Goal: Task Accomplishment & Management: Manage account settings

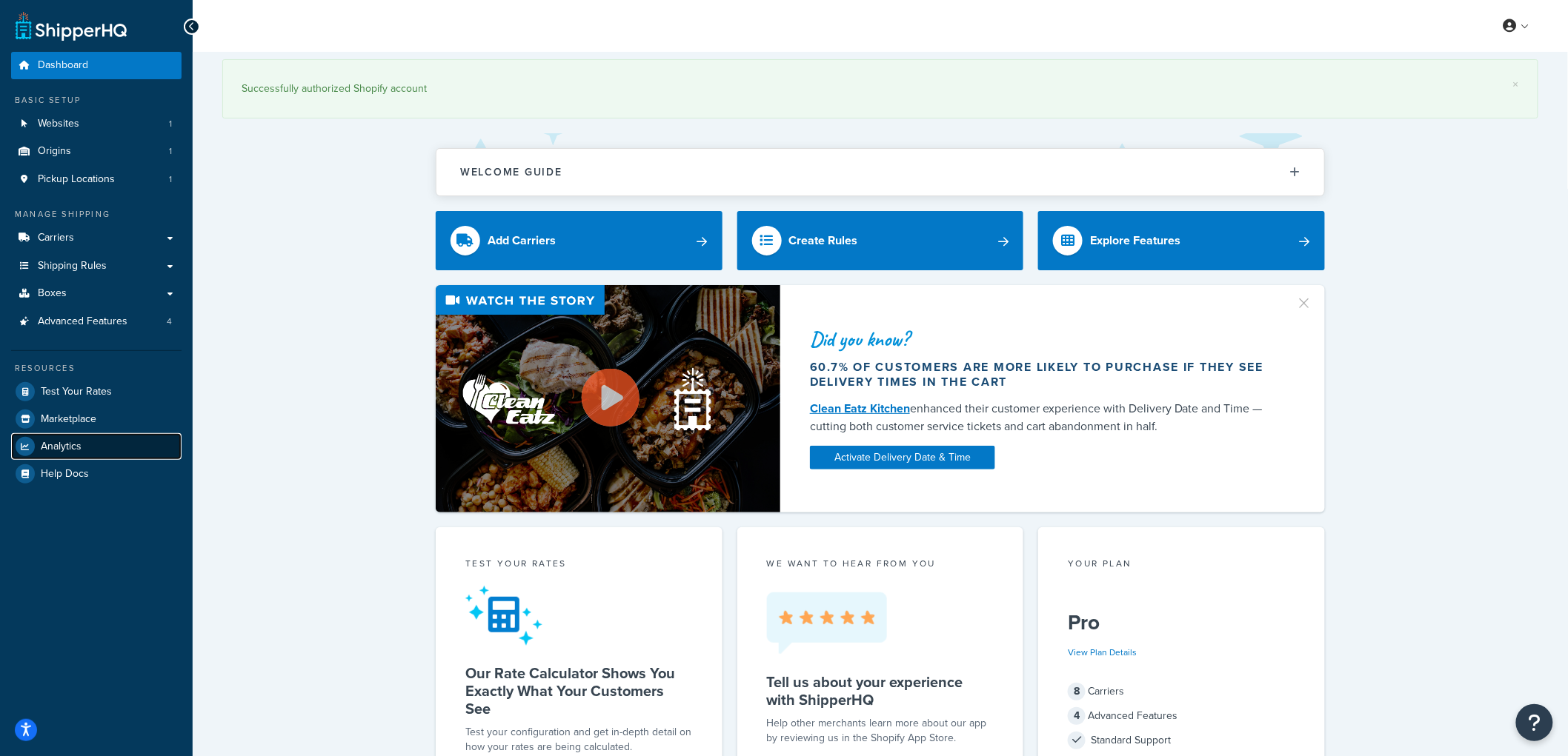
click at [97, 440] on link "Analytics" at bounding box center [96, 446] width 170 height 26
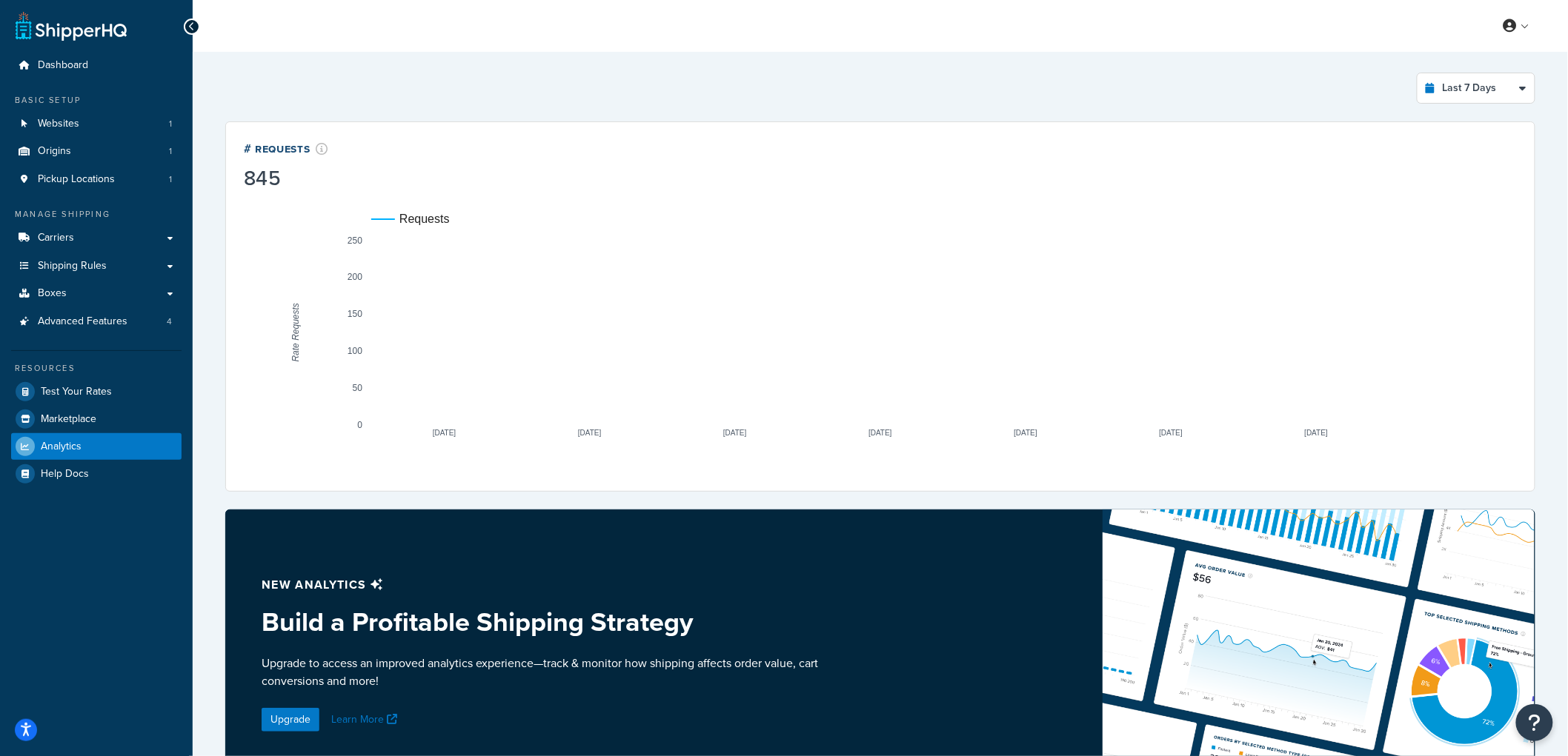
click at [1472, 106] on div "Last 7 Days Select a time period Last 24 Hours Last 7 Days Last 30 Days Last 3 …" at bounding box center [880, 513] width 1328 height 900
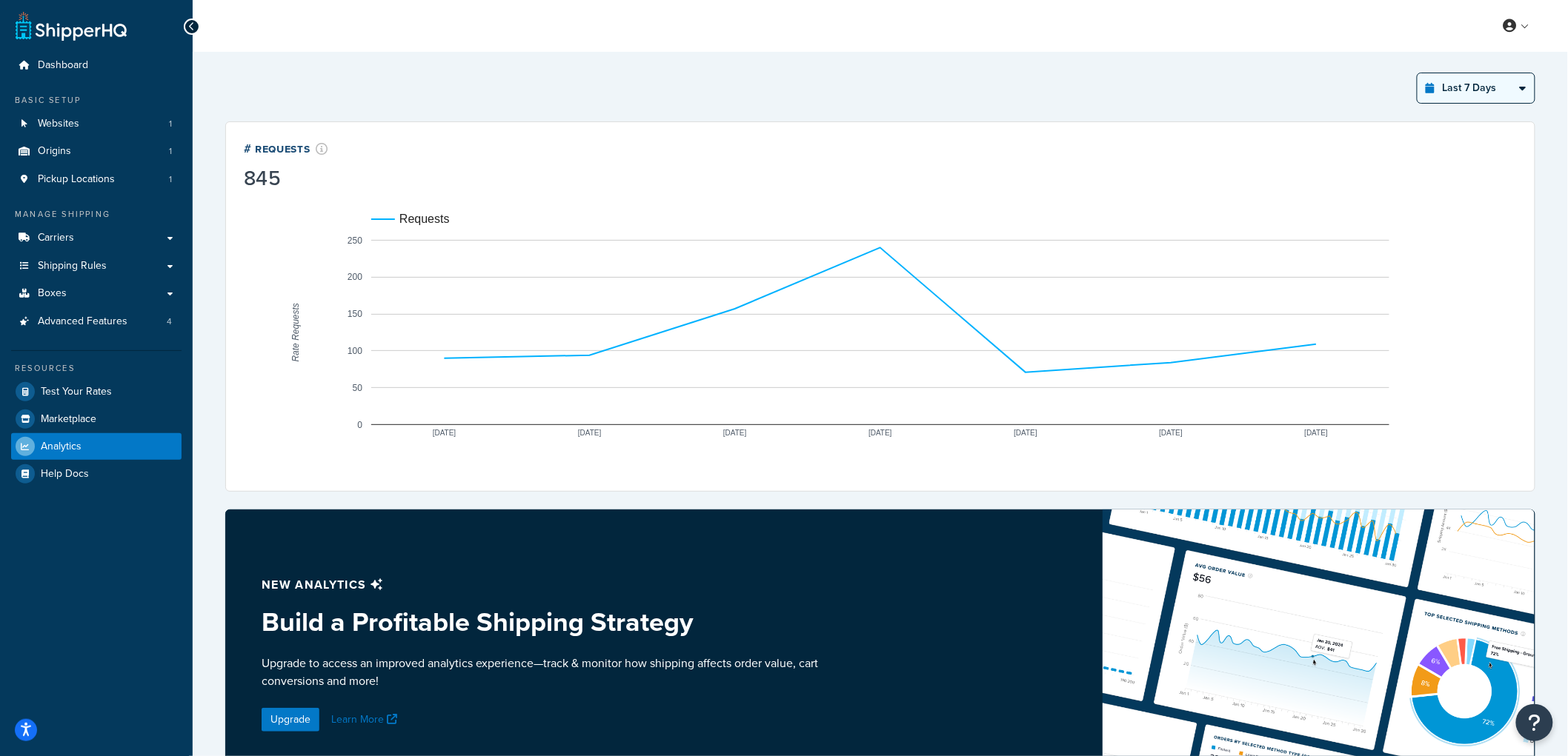
click at [1480, 89] on select "Last 24 Hours Last 7 Days Last 30 Days Last 3 Months Last 6 Months Last 12 Mont…" at bounding box center [1476, 88] width 117 height 30
click at [1419, 74] on select "Last 24 Hours Last 7 Days Last 30 Days Last 3 Months Last 6 Months Last 12 Mont…" at bounding box center [1476, 88] width 117 height 30
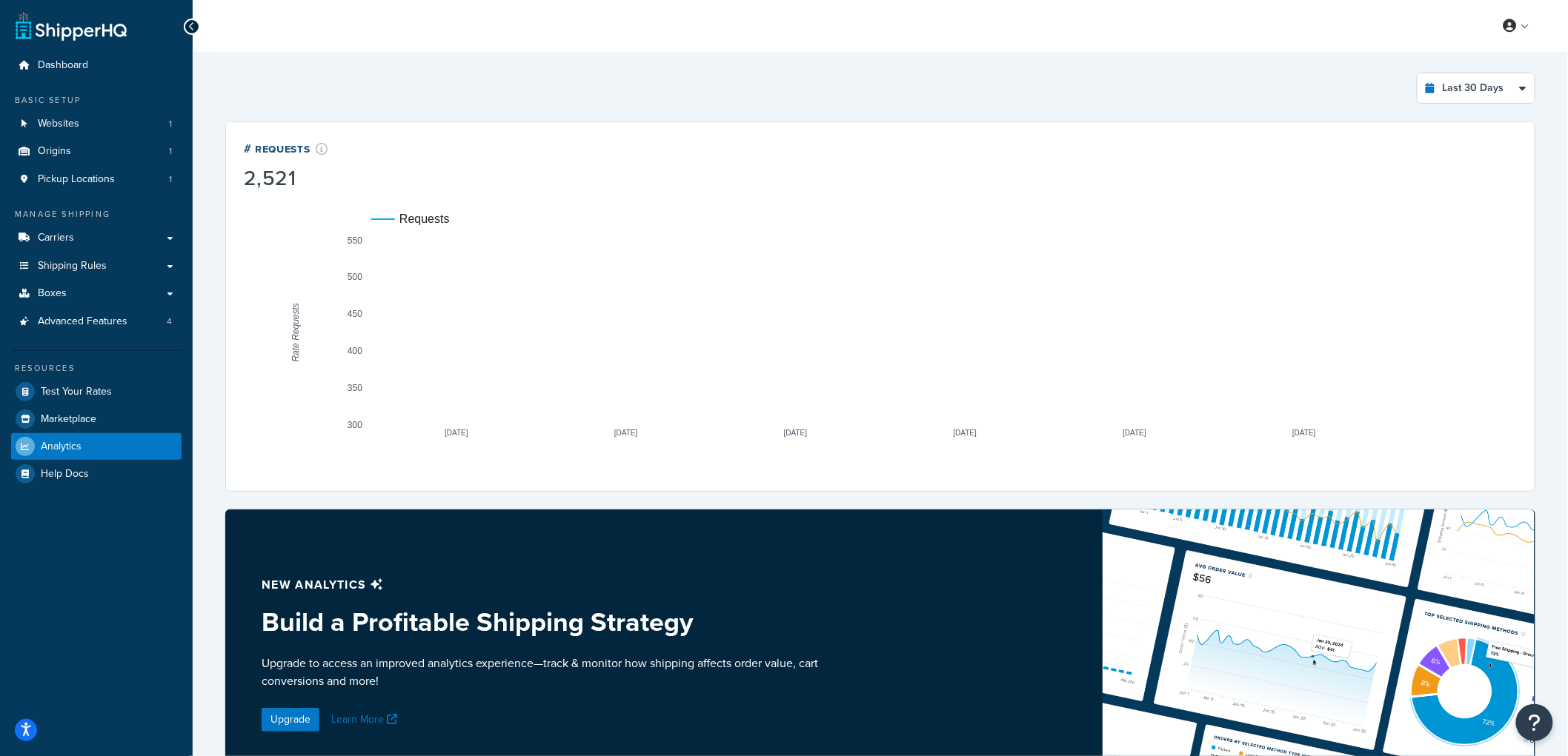
click at [1243, 89] on div "Last 30 Days Select a time period Last 24 Hours Last 7 Days Last 30 Days Last 3…" at bounding box center [881, 88] width 1310 height 31
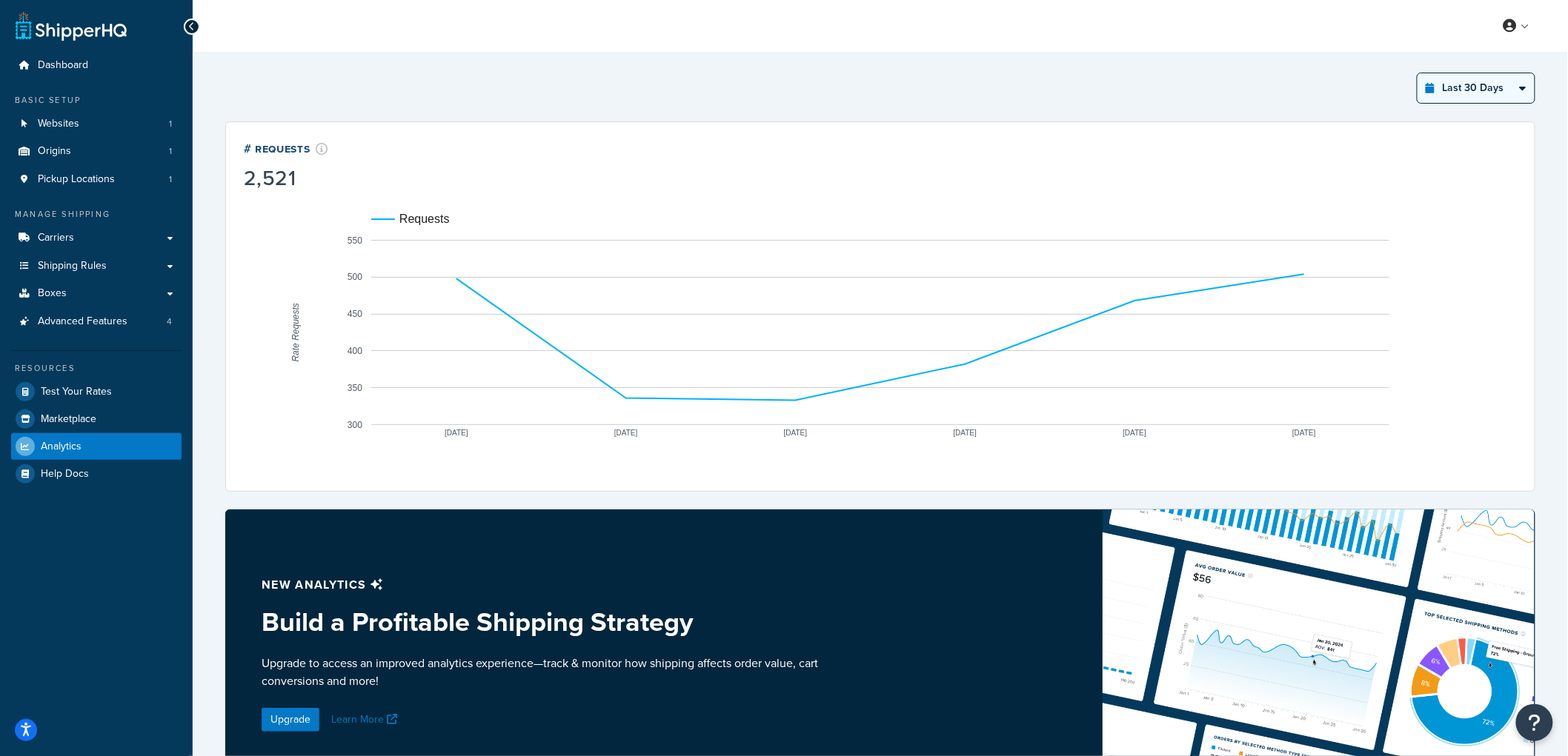
click at [1479, 91] on select "Last 24 Hours Last 7 Days Last 30 Days Last 3 Months Last 6 Months Last 12 Mont…" at bounding box center [1476, 88] width 117 height 30
click at [1419, 74] on select "Last 24 Hours Last 7 Days Last 30 Days Last 3 Months Last 6 Months Last 12 Mont…" at bounding box center [1476, 88] width 117 height 30
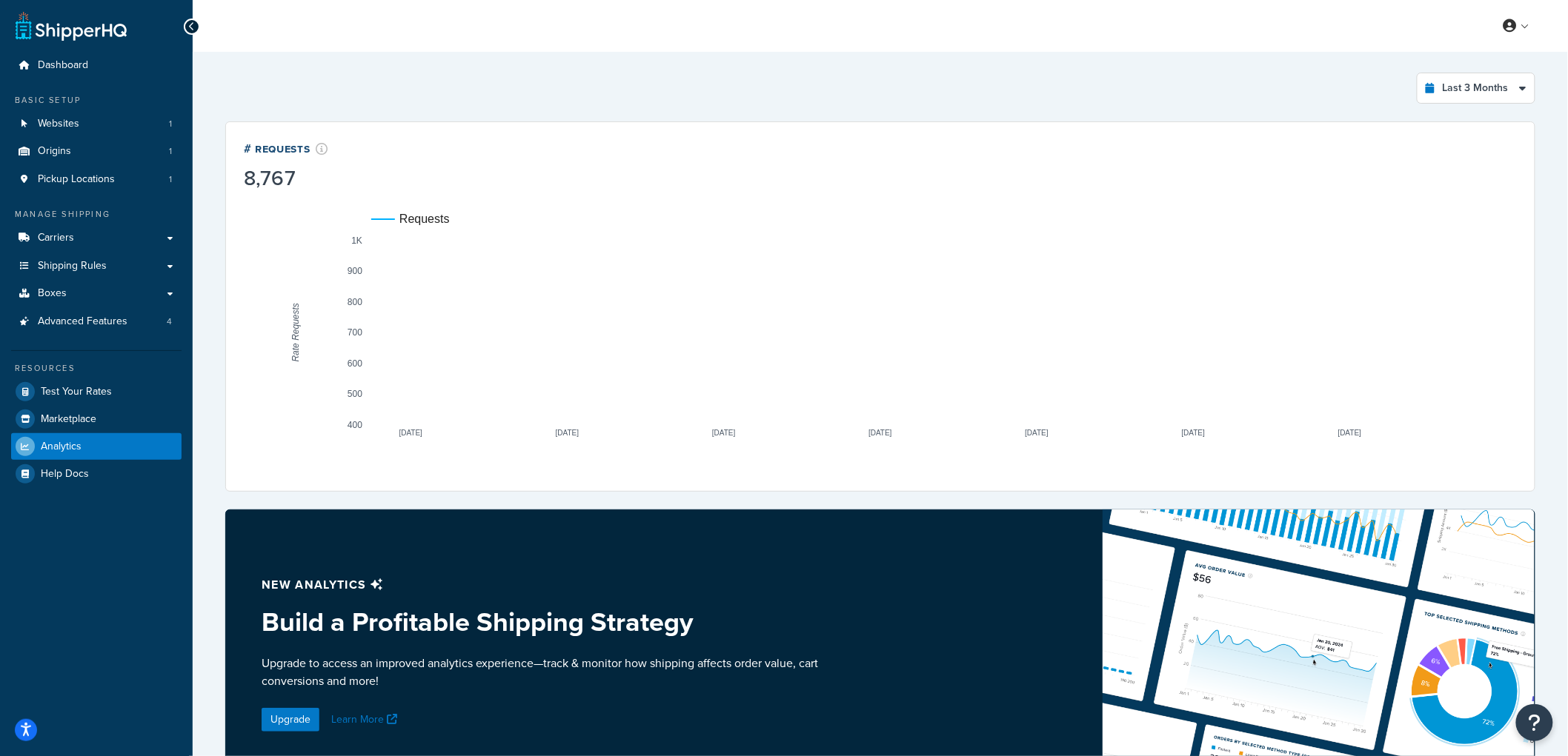
click at [1325, 90] on div "Last 3 Months Select a time period Last 24 Hours Last 7 Days Last 30 Days Last …" at bounding box center [881, 88] width 1310 height 31
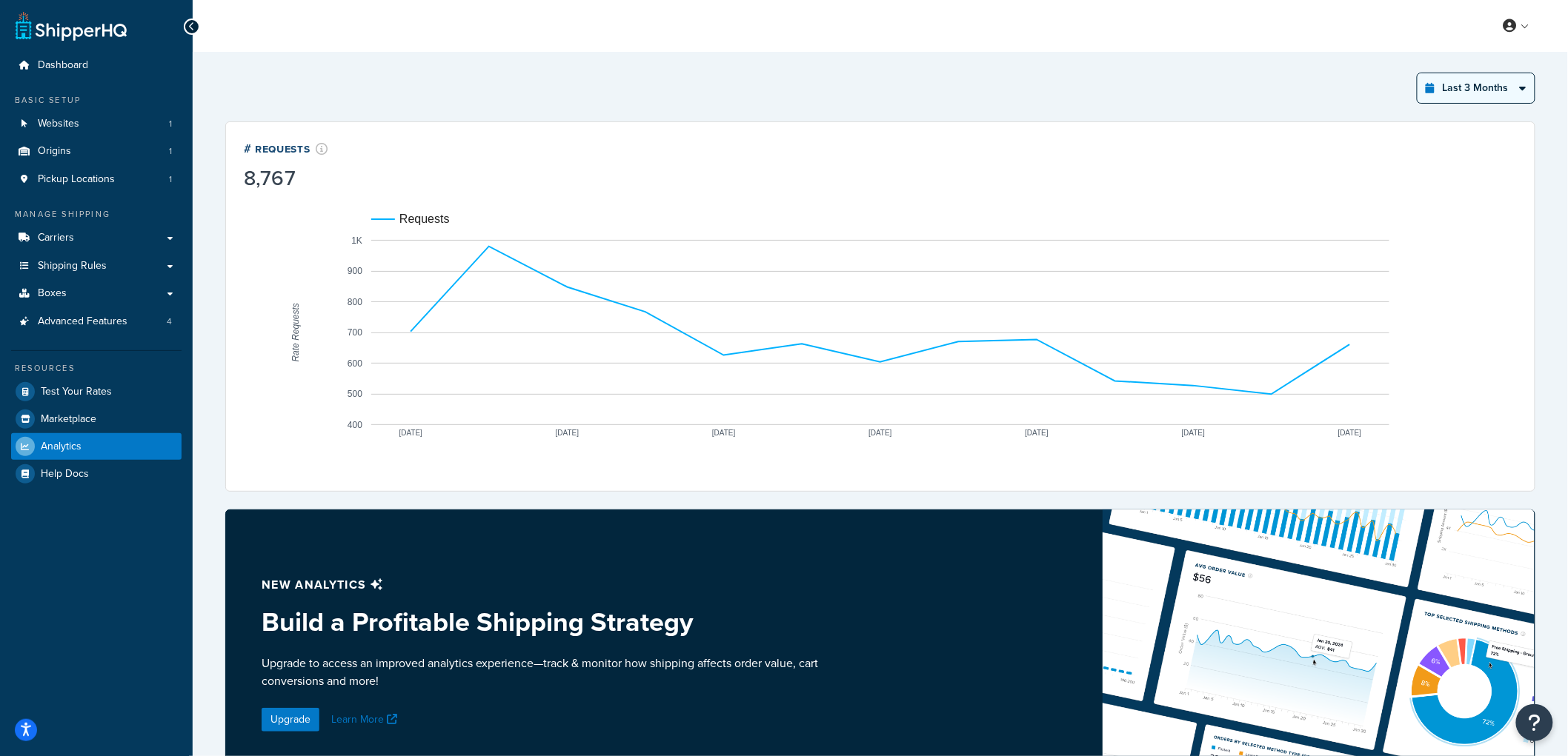
click at [1462, 85] on select "Last 24 Hours Last 7 Days Last 30 Days Last 3 Months Last 6 Months Last 12 Mont…" at bounding box center [1476, 88] width 117 height 30
select select "last_6_months"
click at [1419, 74] on select "Last 24 Hours Last 7 Days Last 30 Days Last 3 Months Last 6 Months Last 12 Mont…" at bounding box center [1476, 88] width 117 height 30
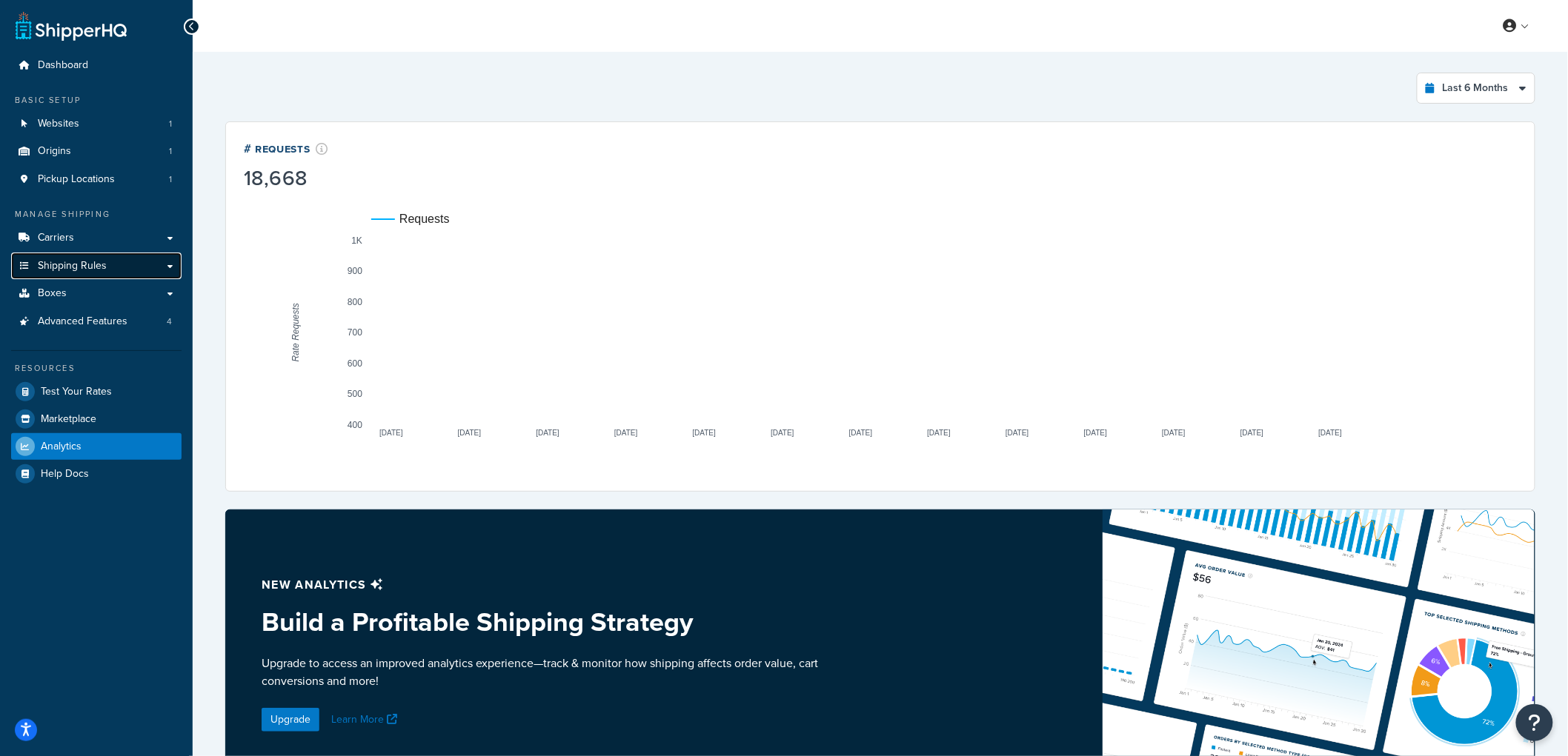
click at [125, 264] on link "Shipping Rules" at bounding box center [96, 267] width 170 height 27
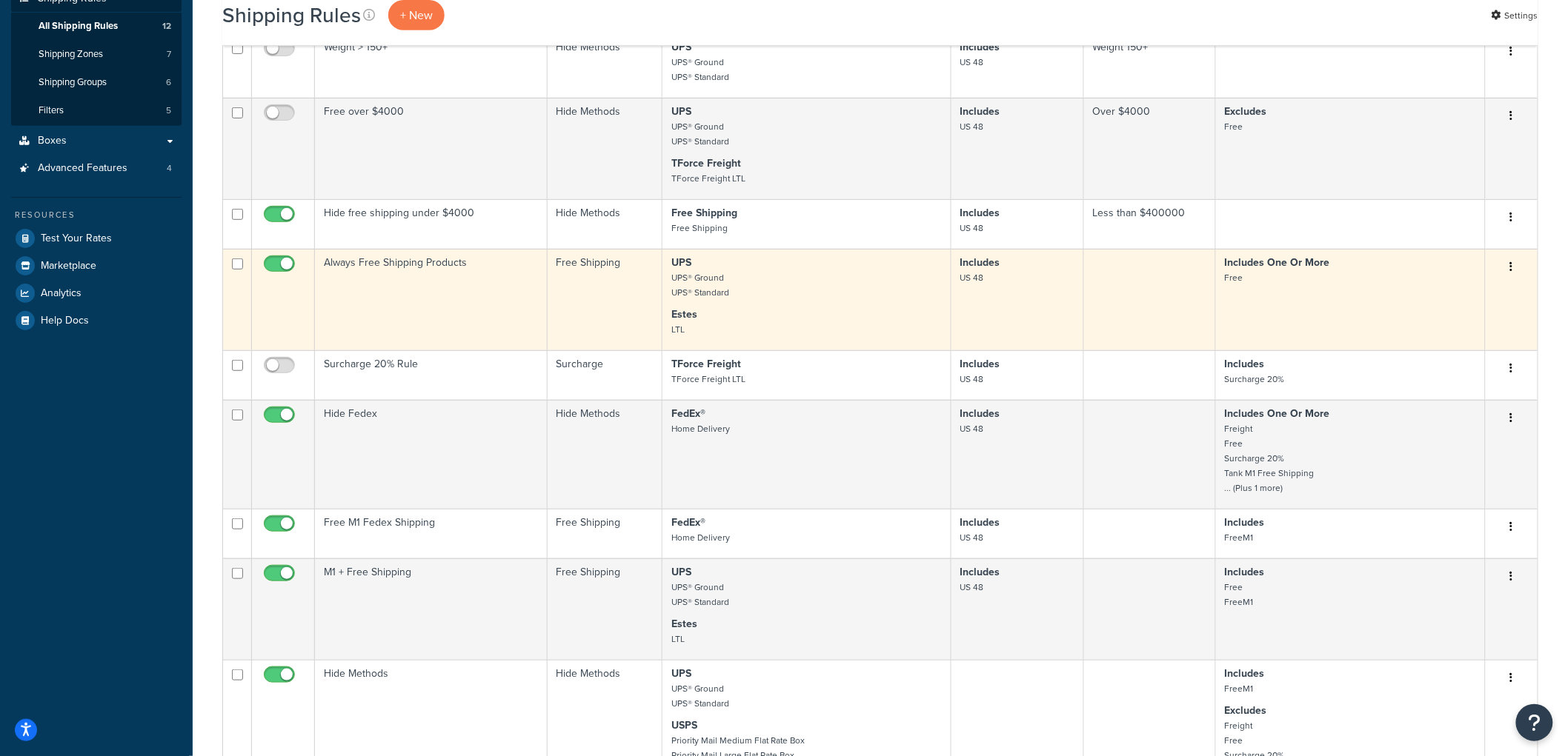
scroll to position [247, 0]
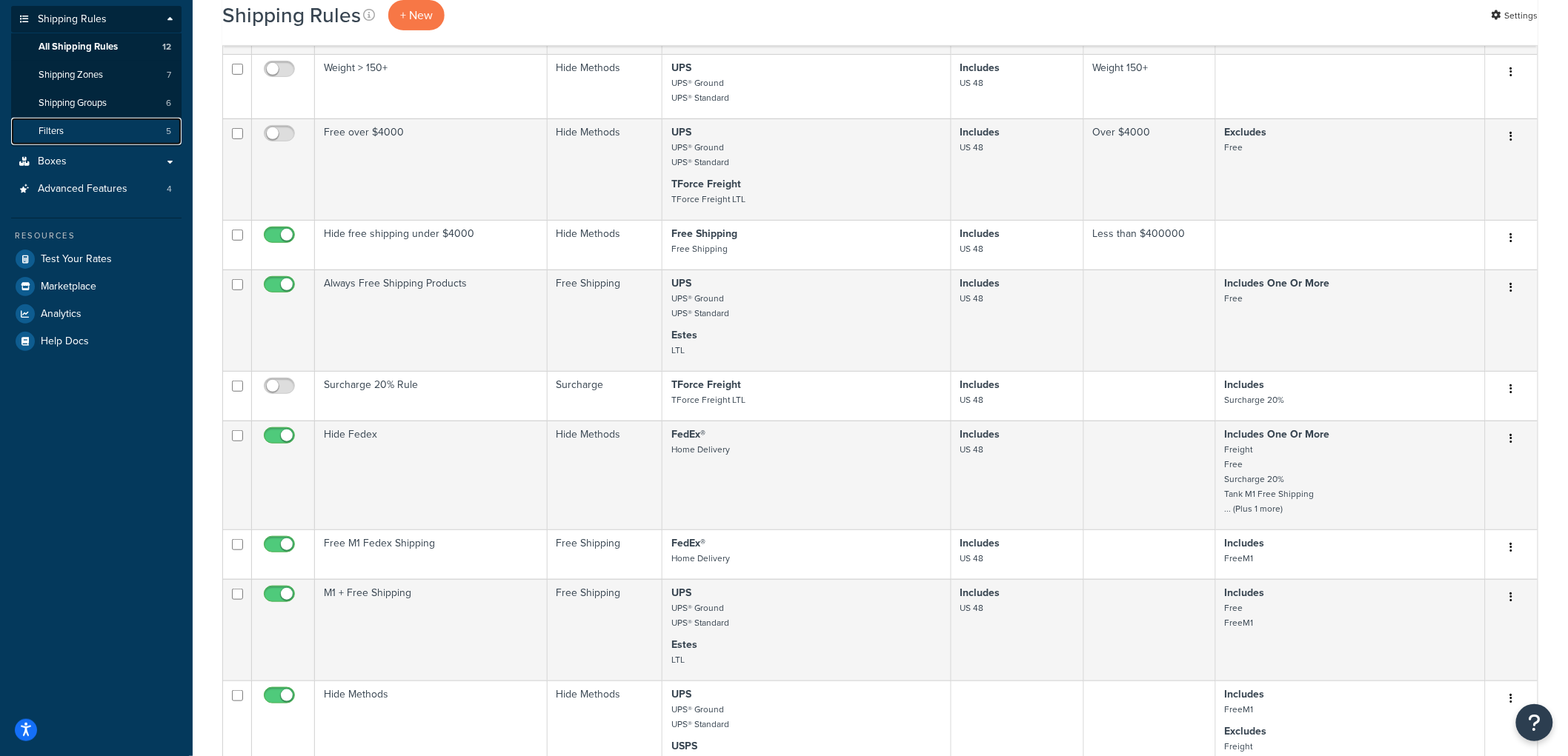
click at [136, 129] on link "Filters 5" at bounding box center [96, 131] width 170 height 27
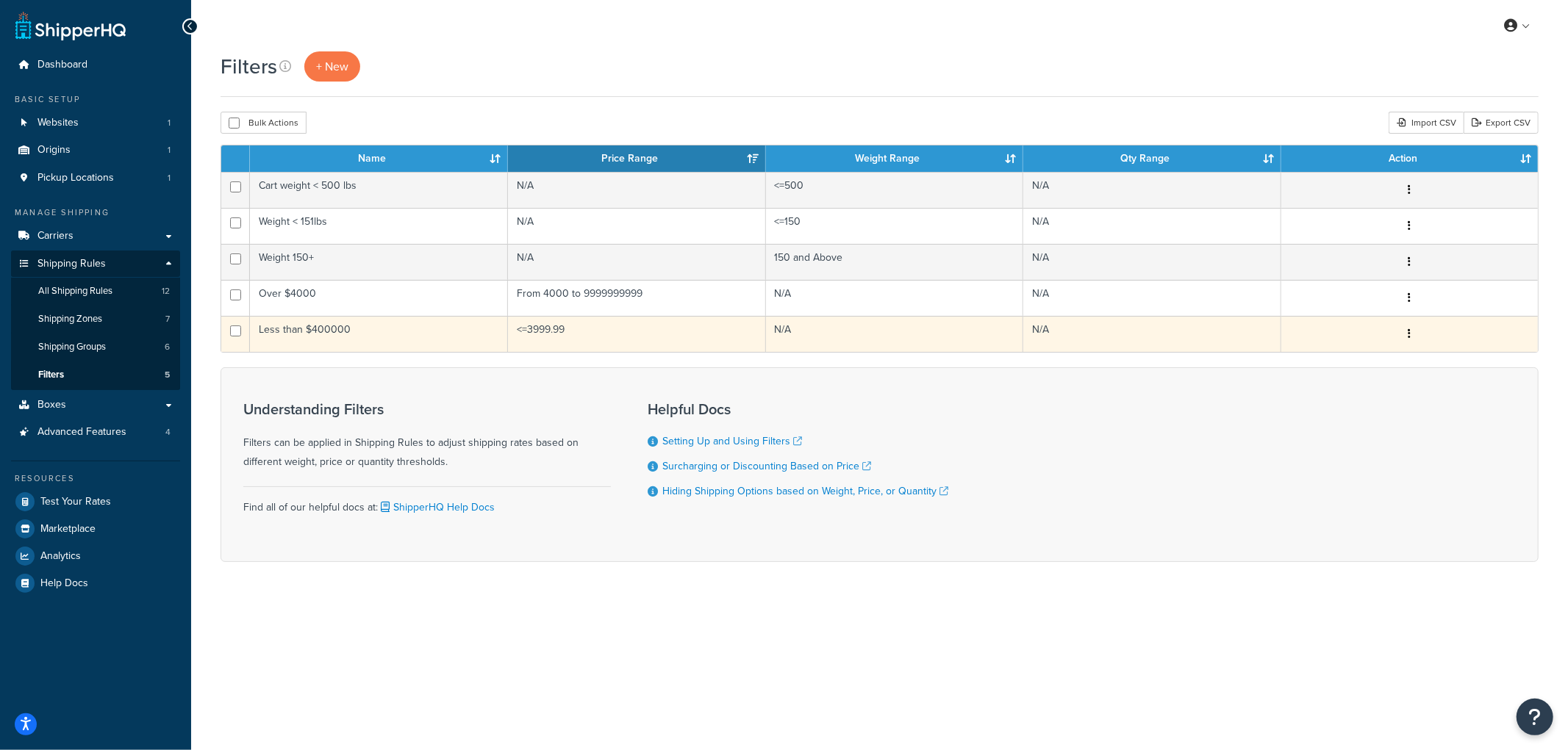
click at [580, 336] on td "<=3999.99" at bounding box center [637, 334] width 258 height 36
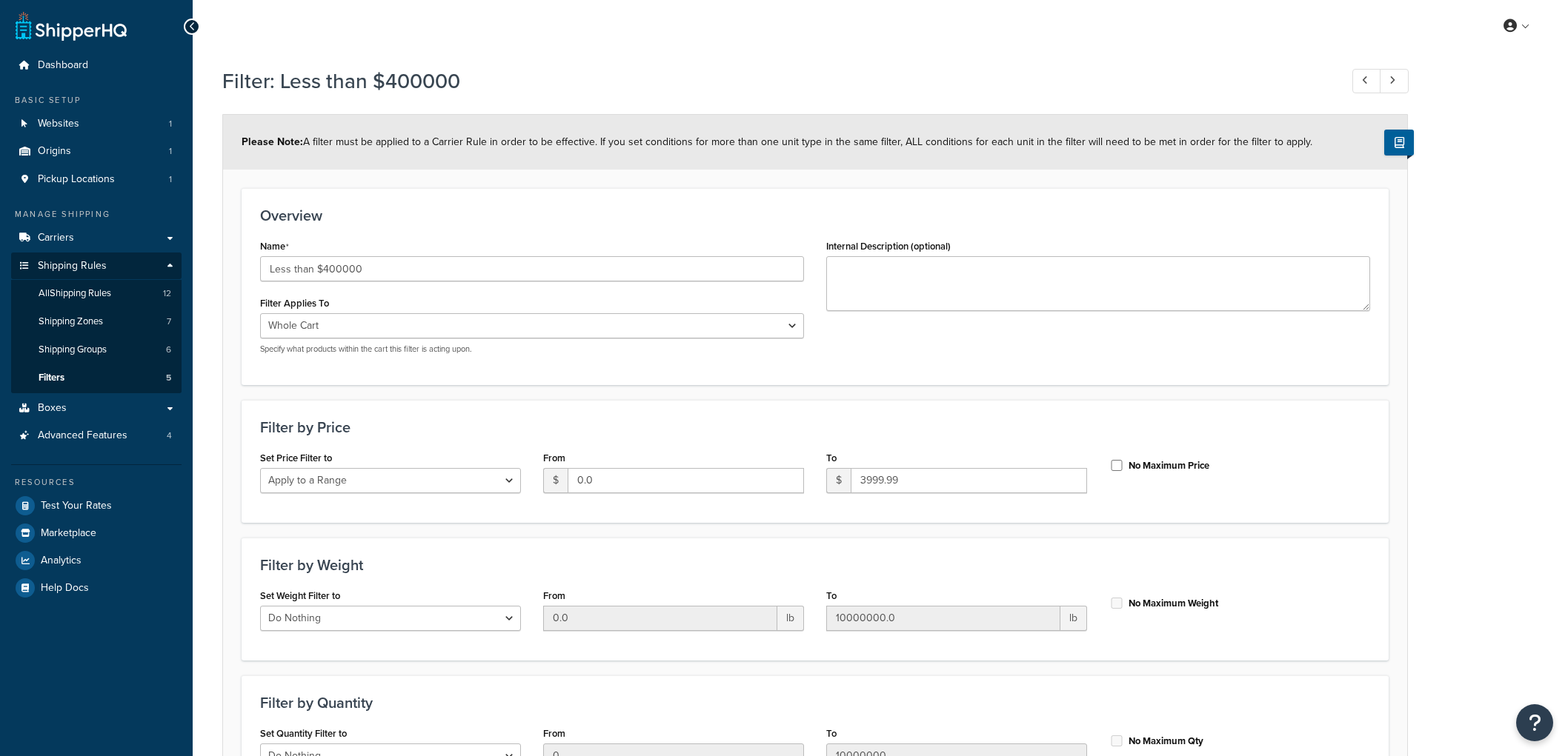
select select "range"
click at [346, 264] on input "Less than $400000" at bounding box center [532, 269] width 544 height 25
drag, startPoint x: 349, startPoint y: 266, endPoint x: 388, endPoint y: 264, distance: 39.1
click at [384, 267] on input "Less than $400000" at bounding box center [532, 269] width 544 height 25
click at [499, 217] on h3 "Overview" at bounding box center [815, 216] width 1110 height 16
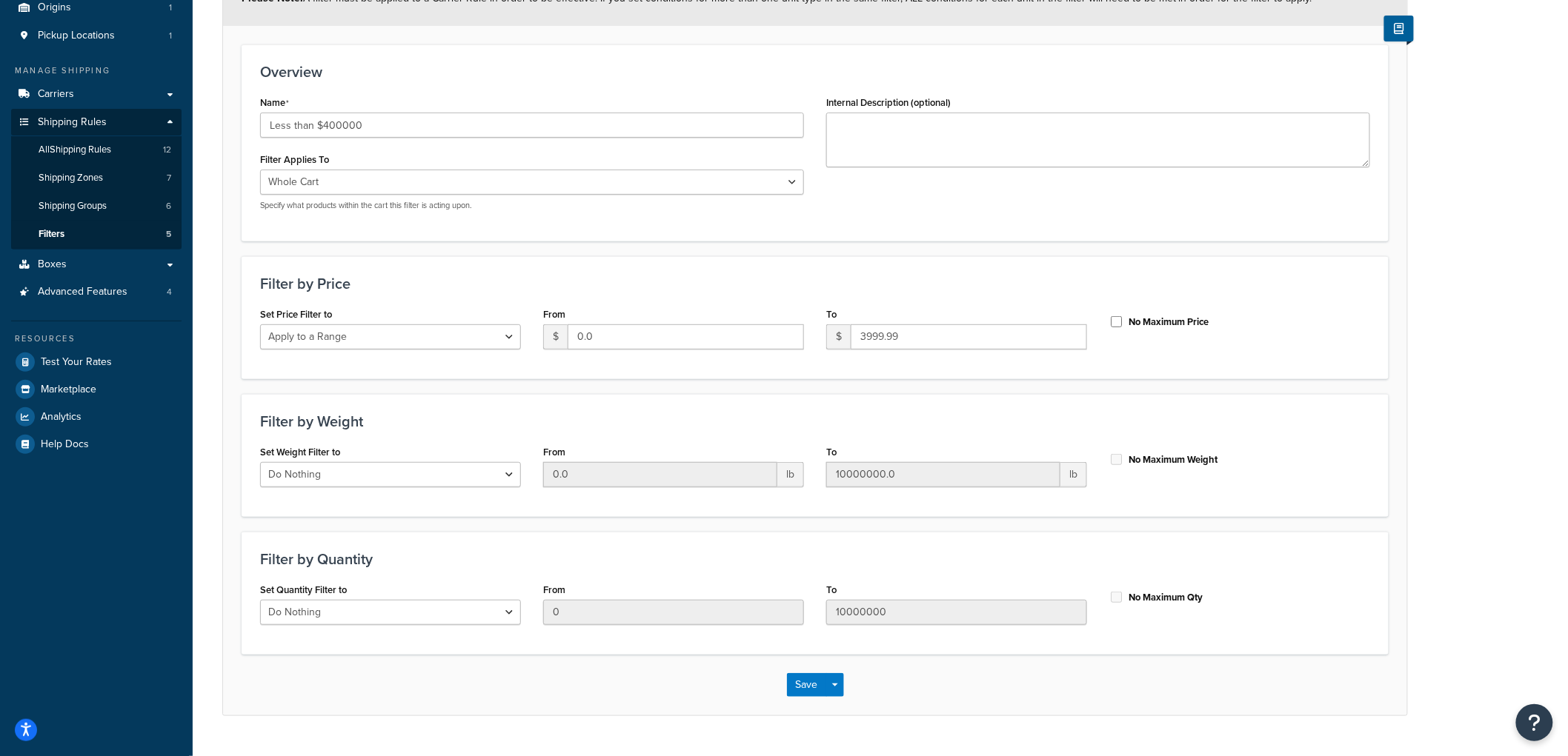
scroll to position [165, 0]
